Goal: Find contact information: Find contact information

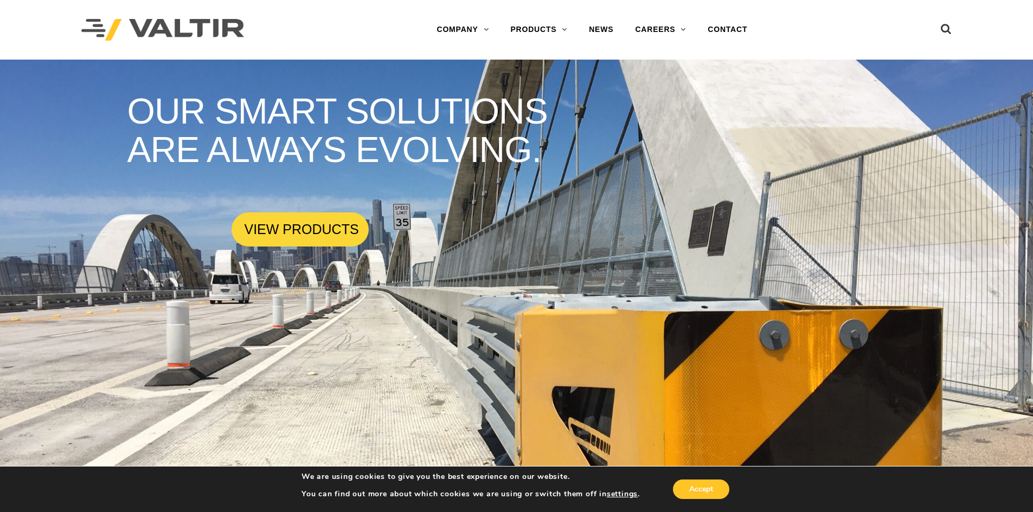
click at [468, 49] on link "ABOUT VALTIR" at bounding box center [494, 52] width 136 height 22
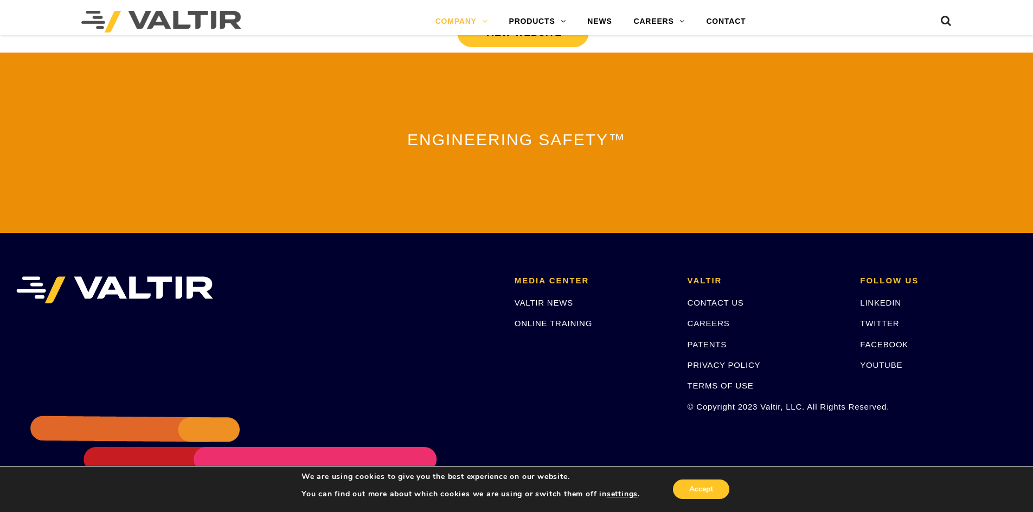
scroll to position [2383, 0]
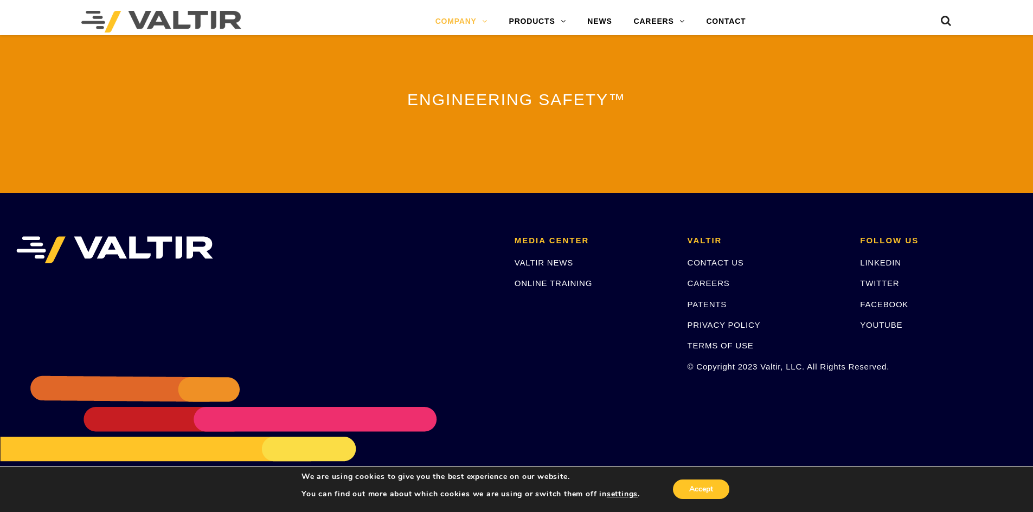
click at [715, 258] on link "CONTACT US" at bounding box center [715, 262] width 56 height 9
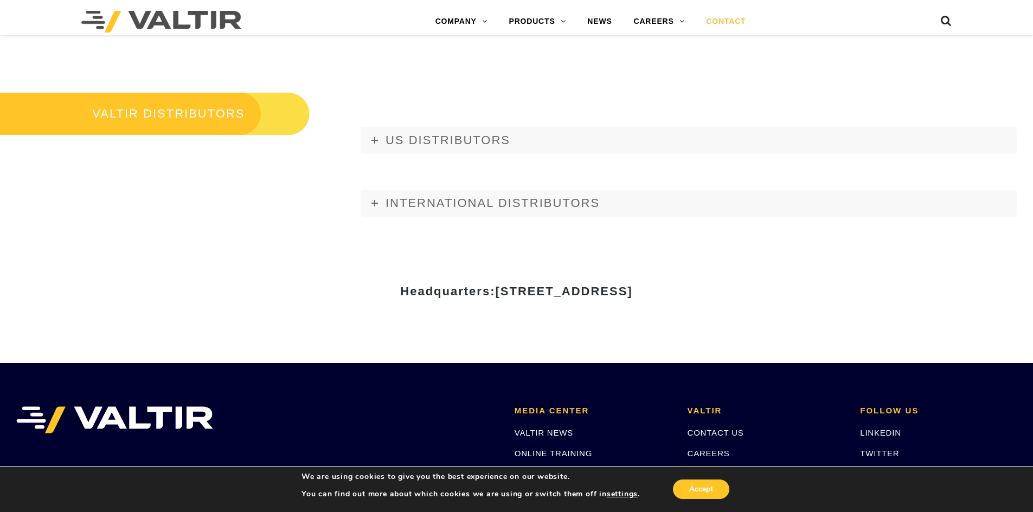
scroll to position [1309, 0]
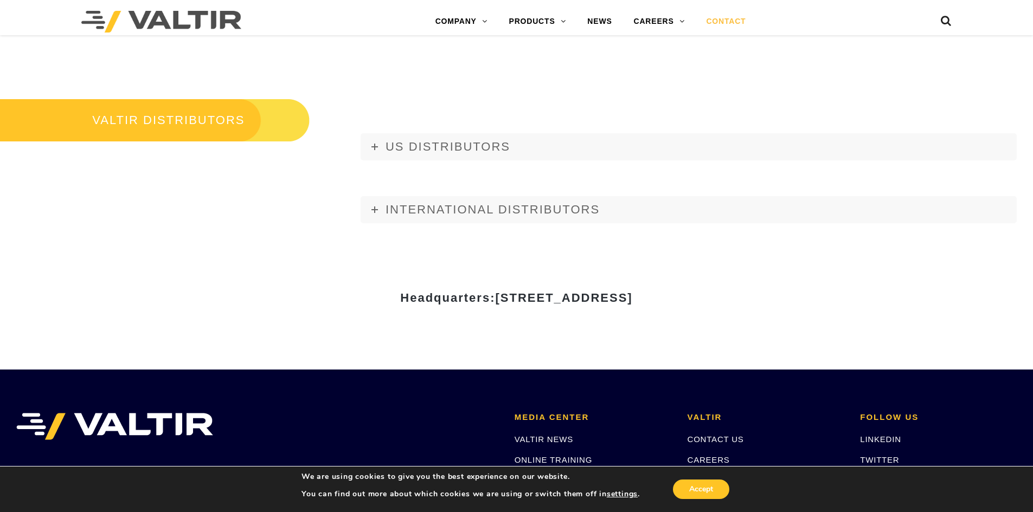
click at [375, 143] on link "US DISTRIBUTORS" at bounding box center [689, 146] width 656 height 27
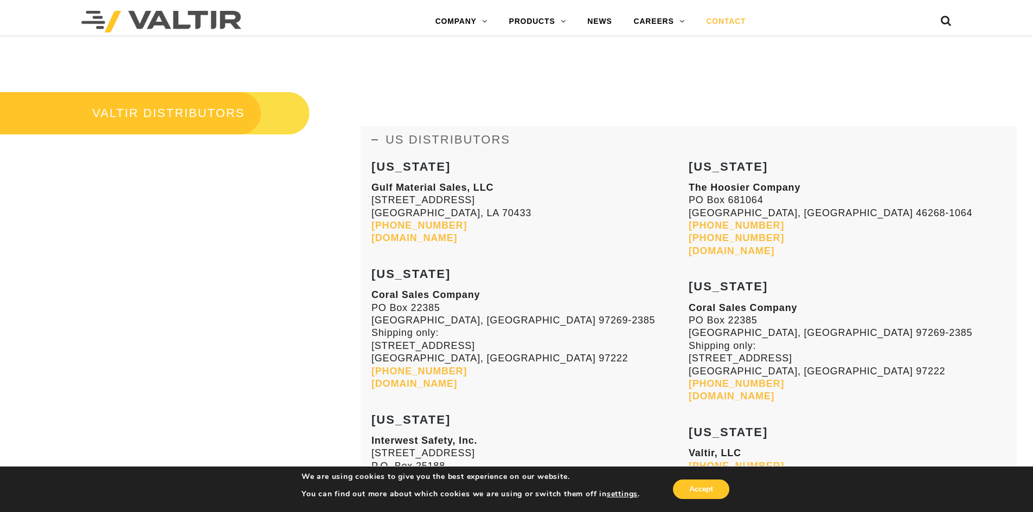
scroll to position [1364, 0]
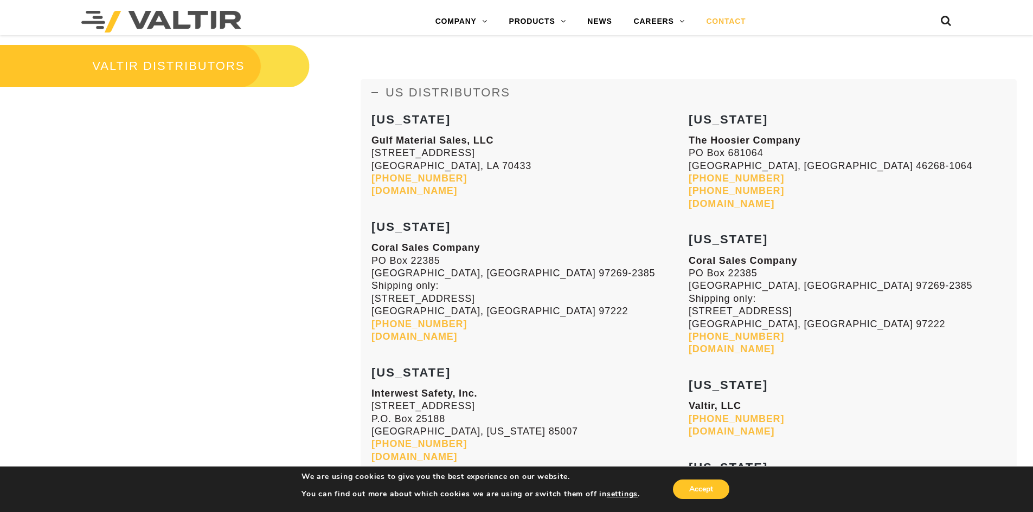
click at [375, 84] on link "US DISTRIBUTORS" at bounding box center [689, 92] width 656 height 27
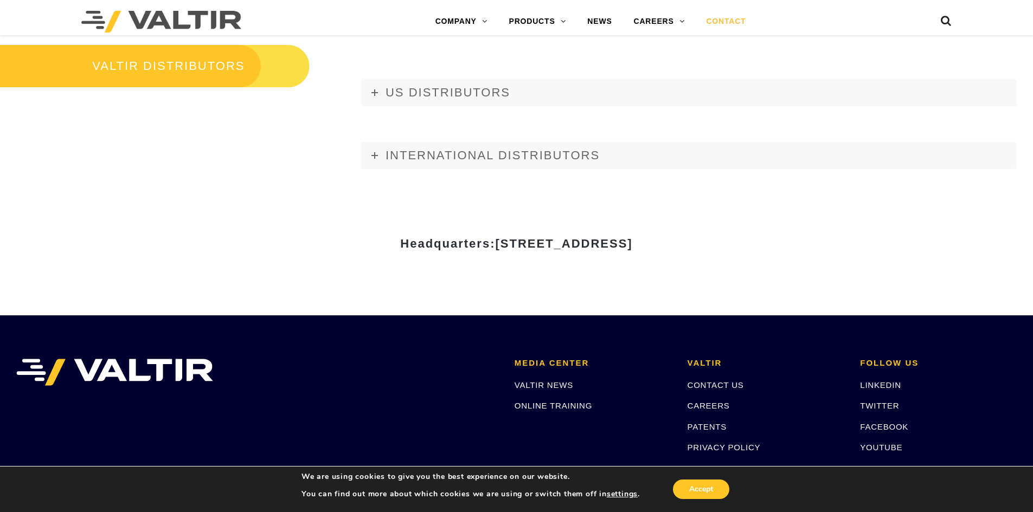
click at [368, 161] on link "INTERNATIONAL DISTRIBUTORS" at bounding box center [689, 155] width 656 height 27
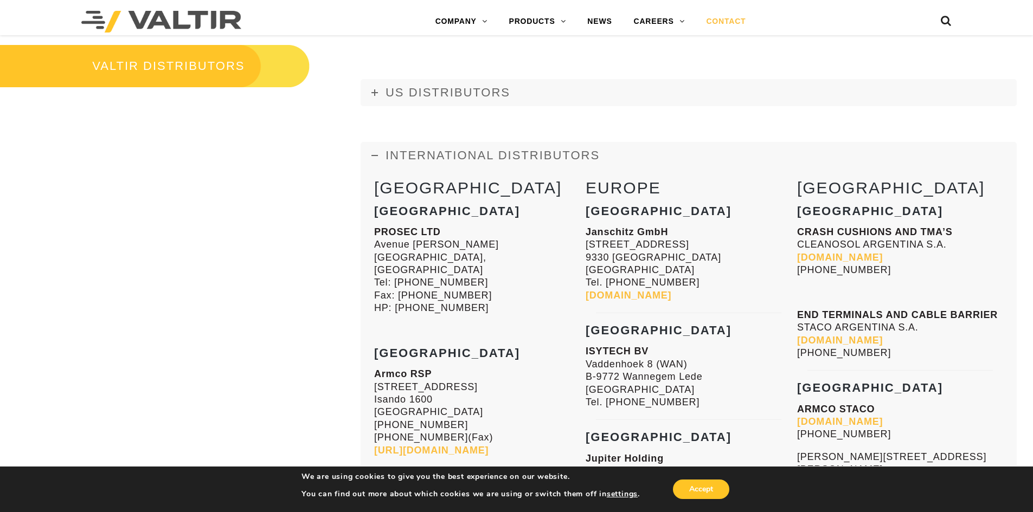
click at [368, 161] on link "INTERNATIONAL DISTRIBUTORS" at bounding box center [689, 155] width 656 height 27
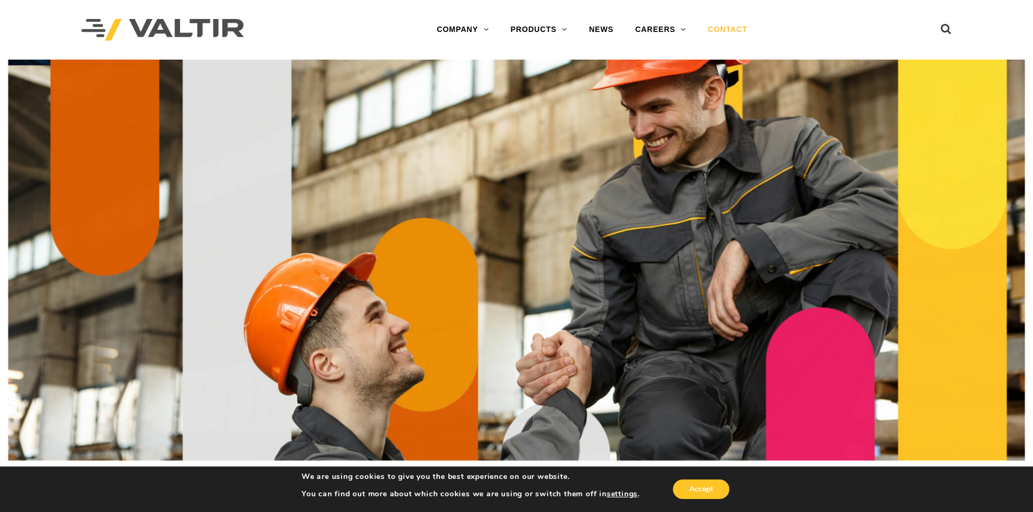
click at [673, 31] on link "CAREERS" at bounding box center [660, 30] width 73 height 22
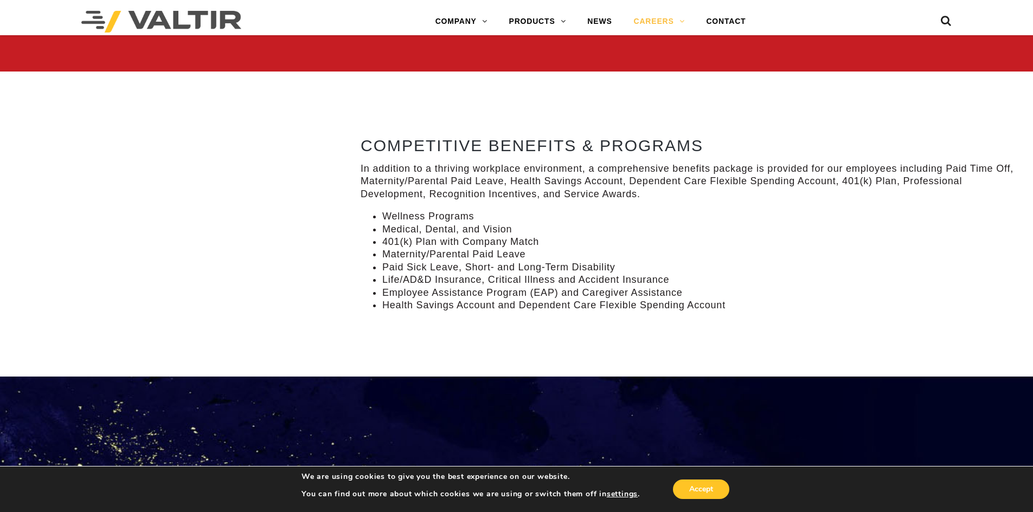
scroll to position [896, 0]
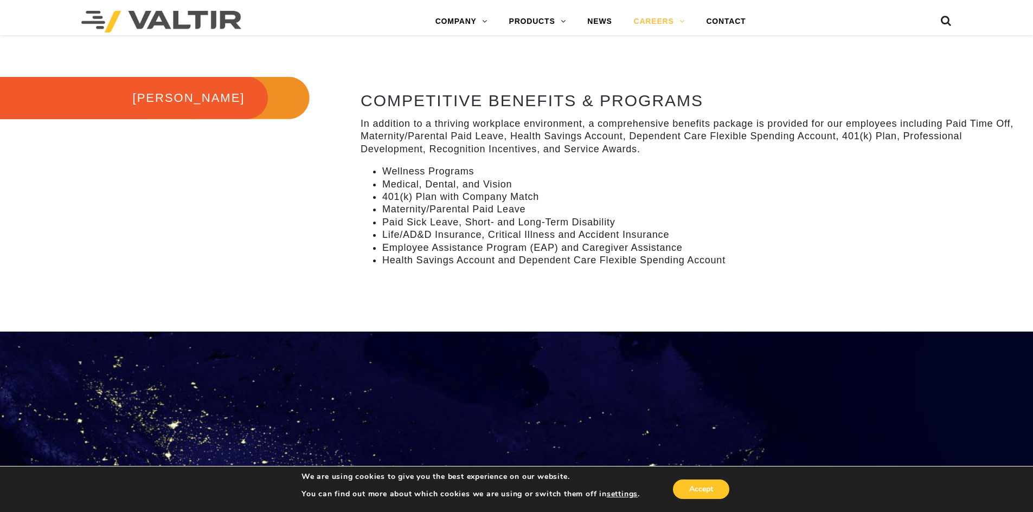
click at [471, 42] on link "ABOUT [PERSON_NAME]" at bounding box center [493, 44] width 136 height 22
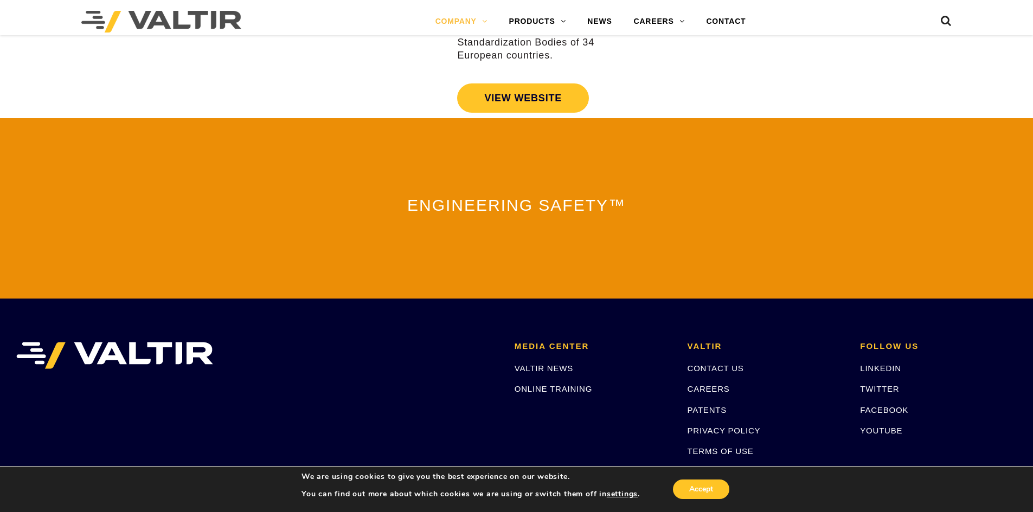
scroll to position [2383, 0]
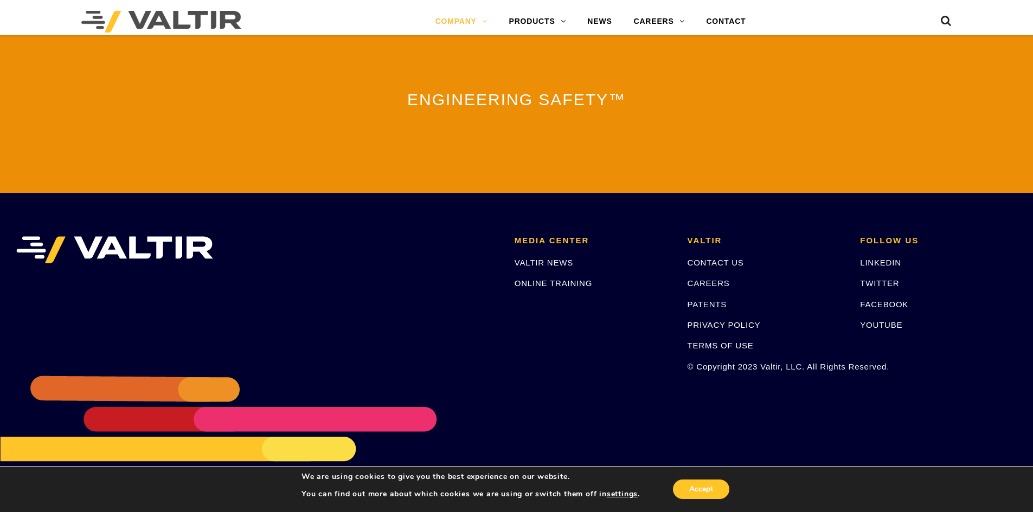
click at [532, 260] on link "VALTIR NEWS" at bounding box center [544, 262] width 59 height 9
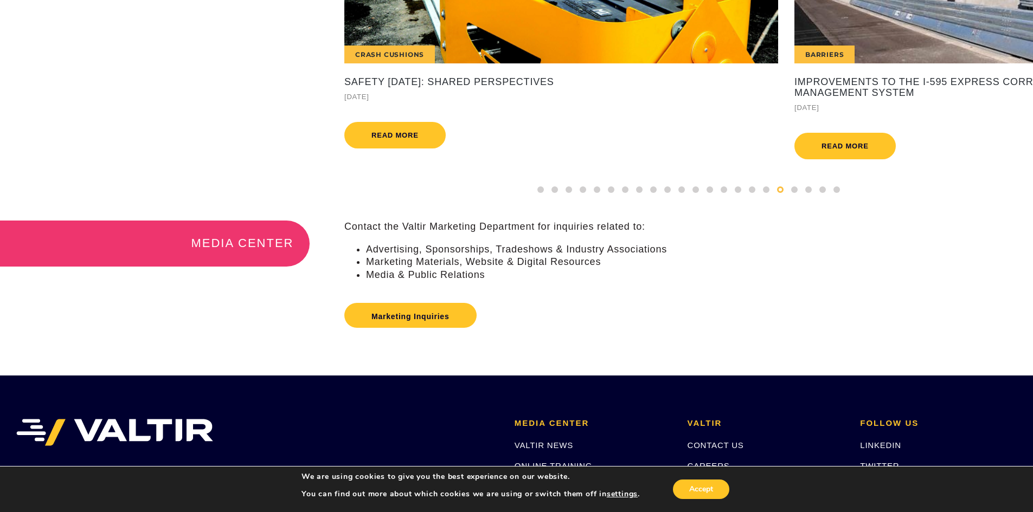
scroll to position [235, 0]
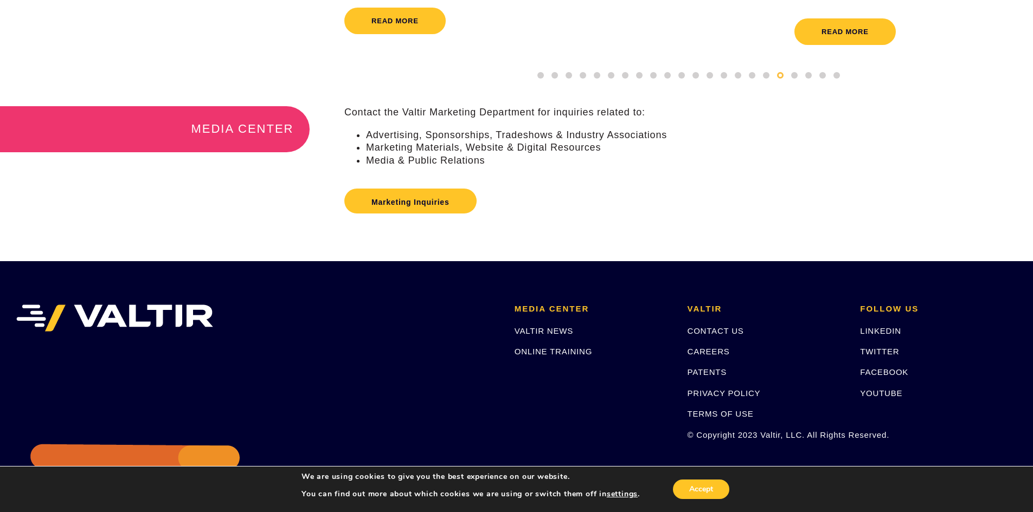
click at [737, 336] on link "CONTACT US" at bounding box center [715, 330] width 56 height 9
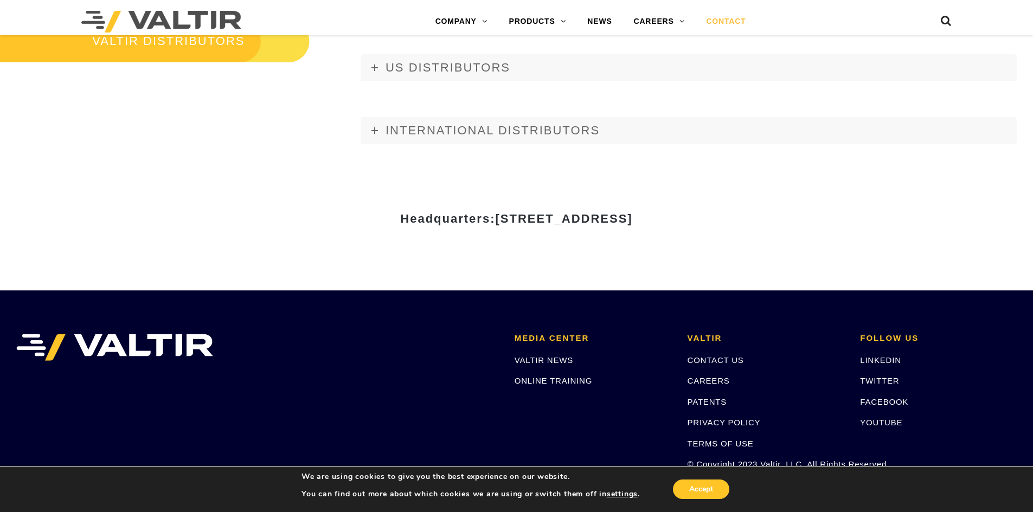
scroll to position [1275, 0]
